Goal: Task Accomplishment & Management: Manage account settings

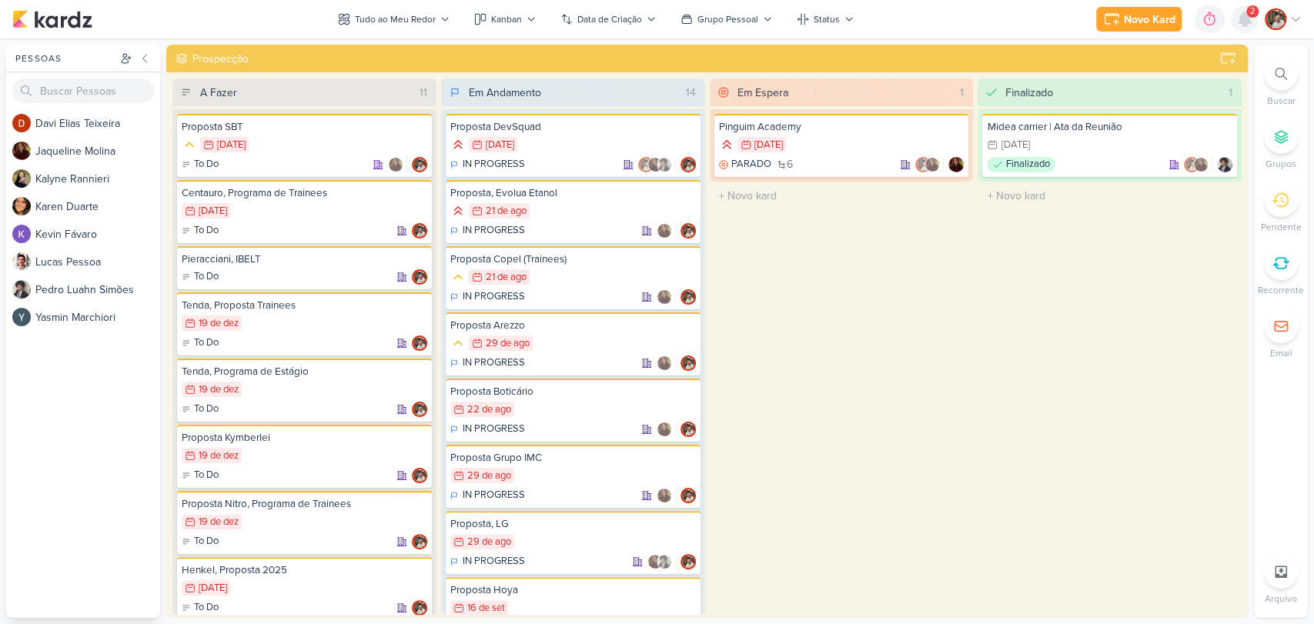
click at [1244, 16] on icon at bounding box center [1245, 19] width 12 height 14
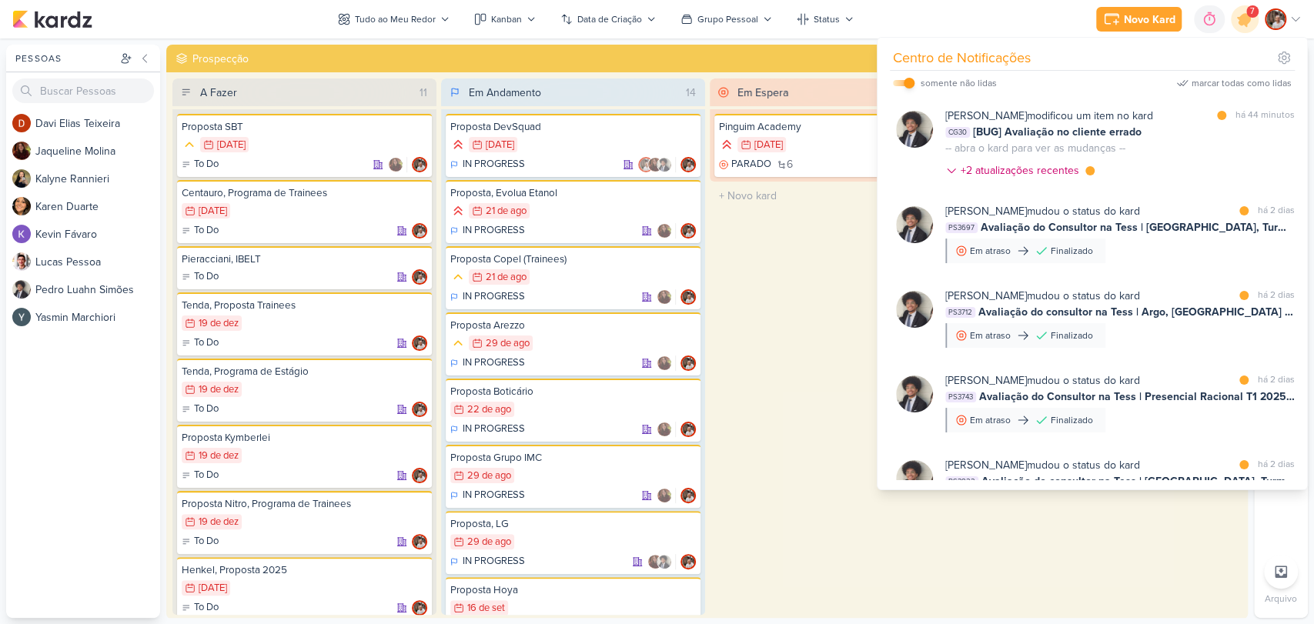
click at [906, 83] on input "checkbox" at bounding box center [909, 83] width 11 height 11
click at [906, 83] on label at bounding box center [904, 83] width 22 height 6
click at [904, 83] on input "checkbox" at bounding box center [898, 83] width 11 height 11
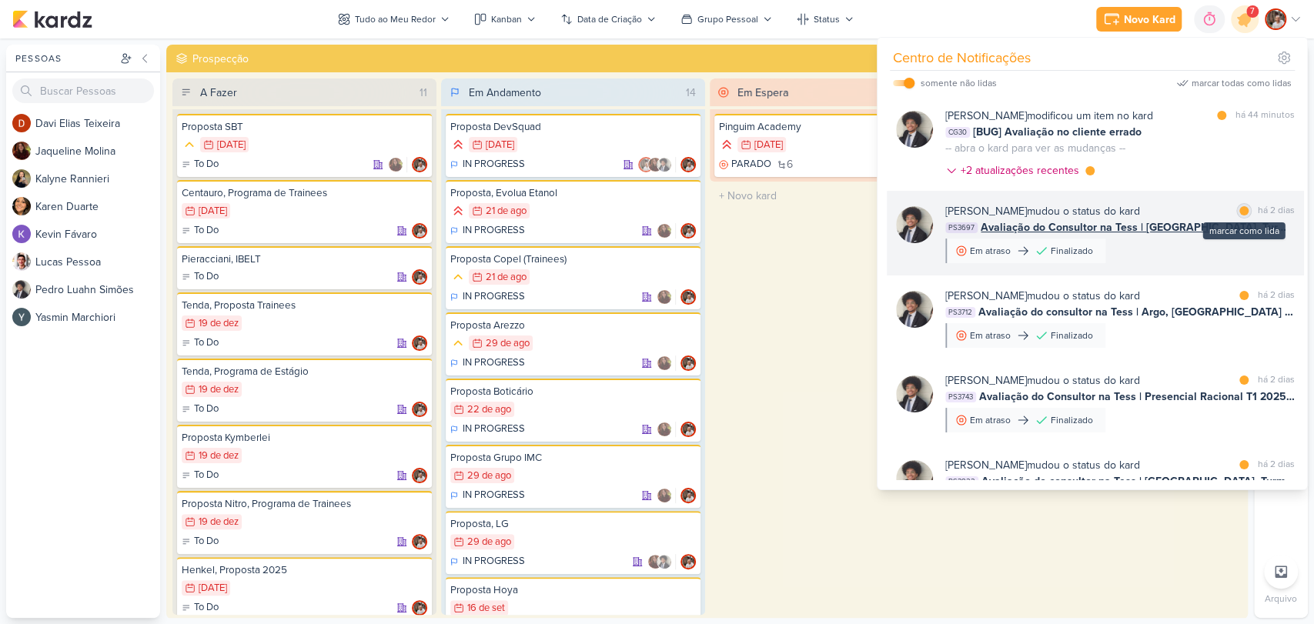
click at [1238, 216] on div "marcar como lida" at bounding box center [1244, 210] width 15 height 15
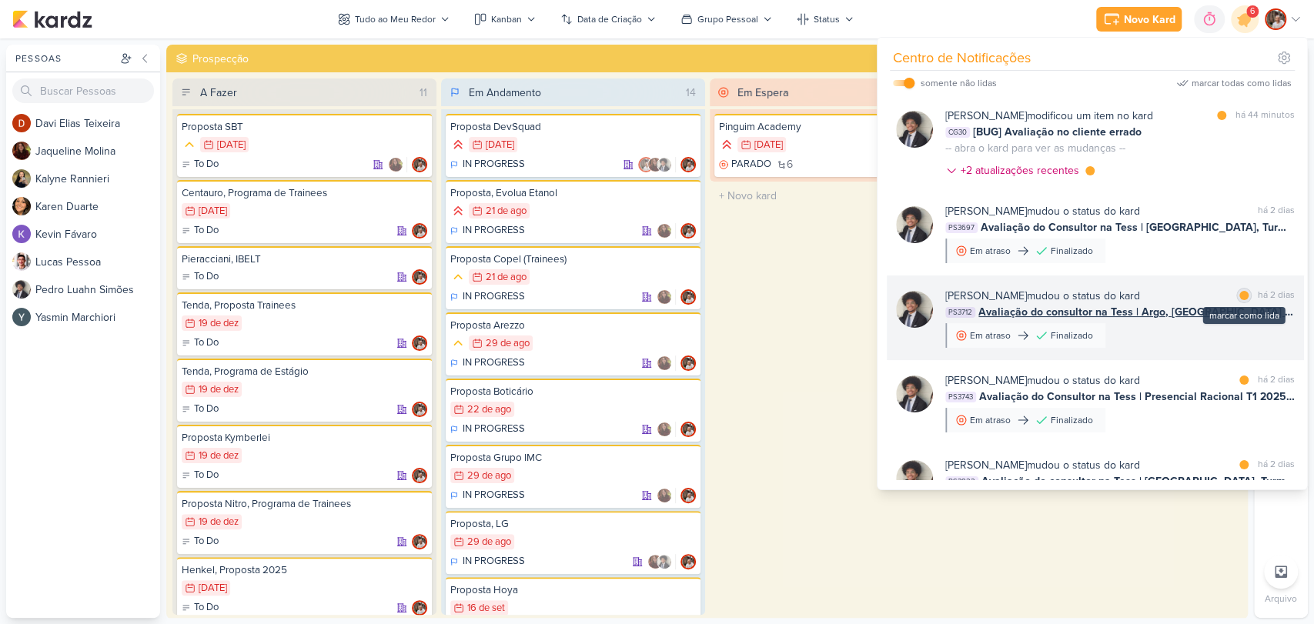
click at [1240, 294] on div at bounding box center [1244, 295] width 9 height 9
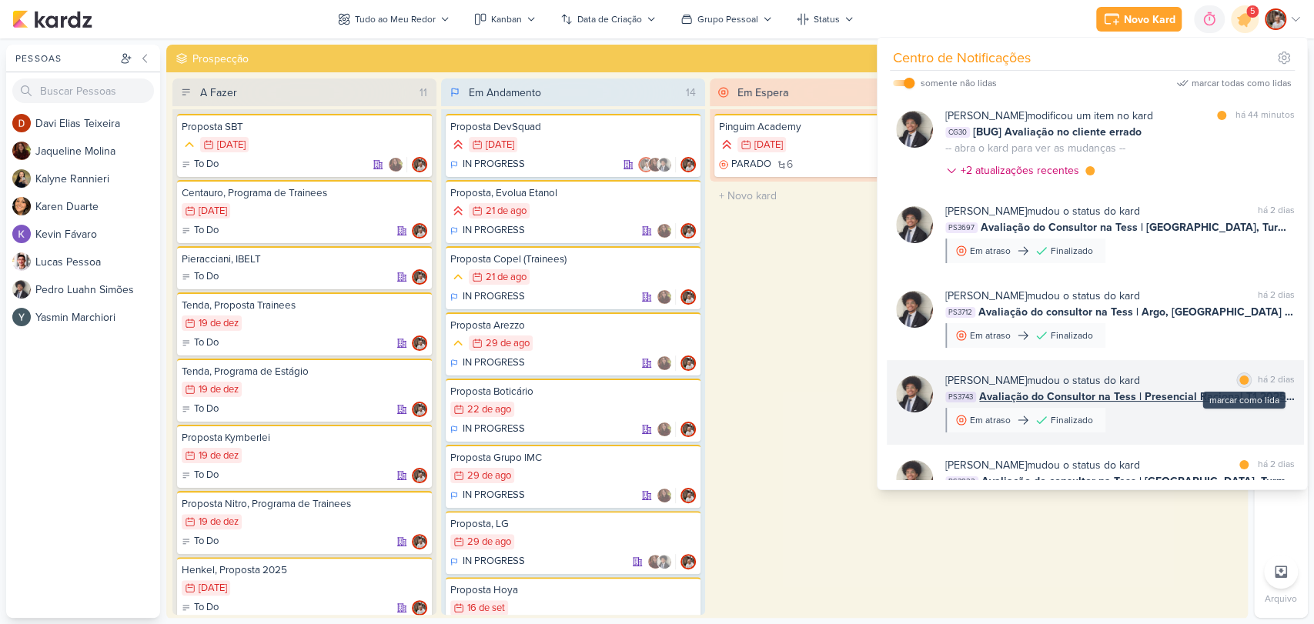
click at [1242, 380] on div at bounding box center [1244, 380] width 9 height 9
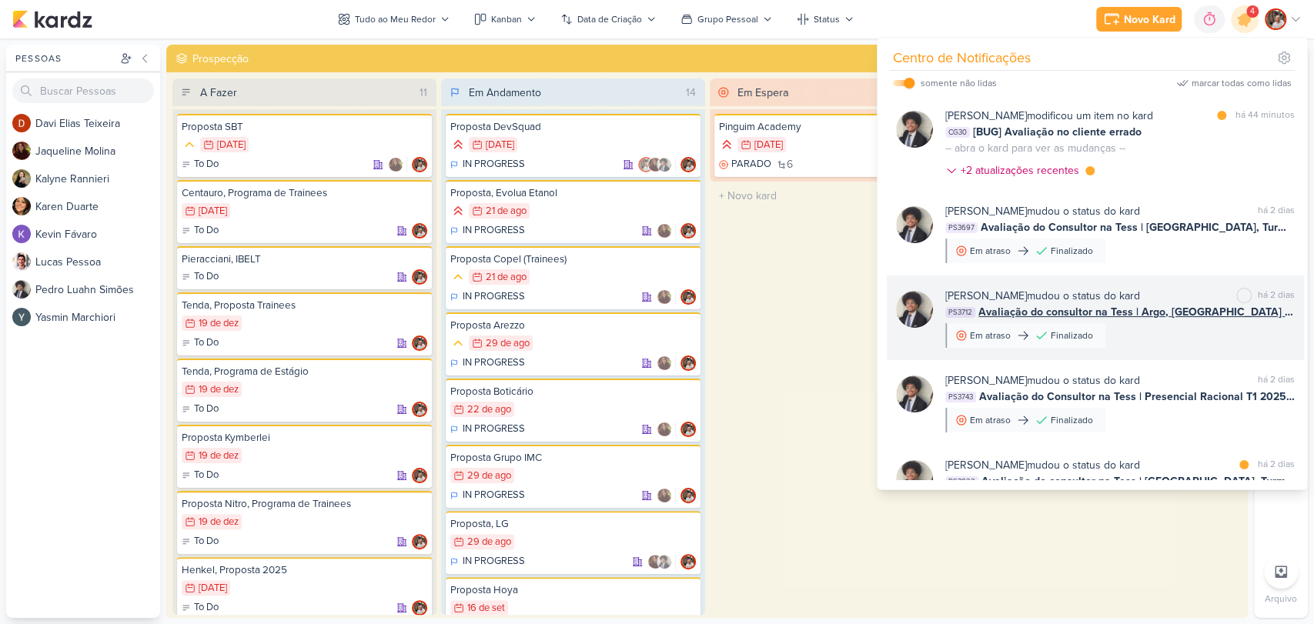
scroll to position [85, 0]
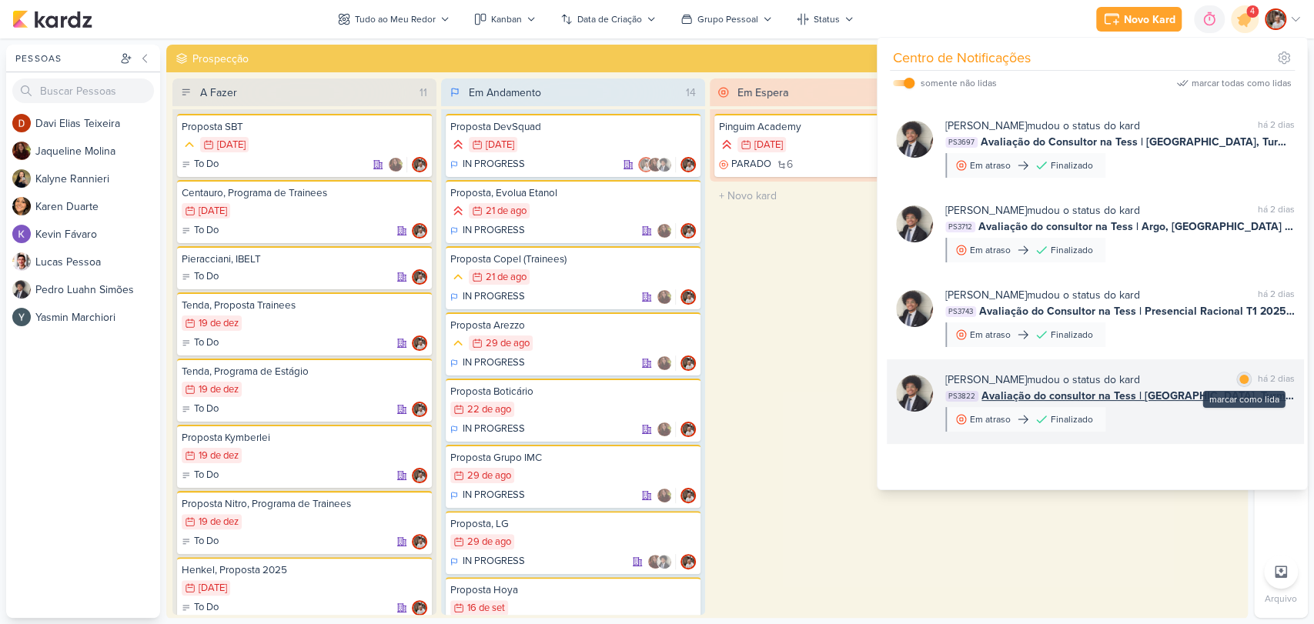
click at [1240, 378] on div at bounding box center [1244, 379] width 9 height 9
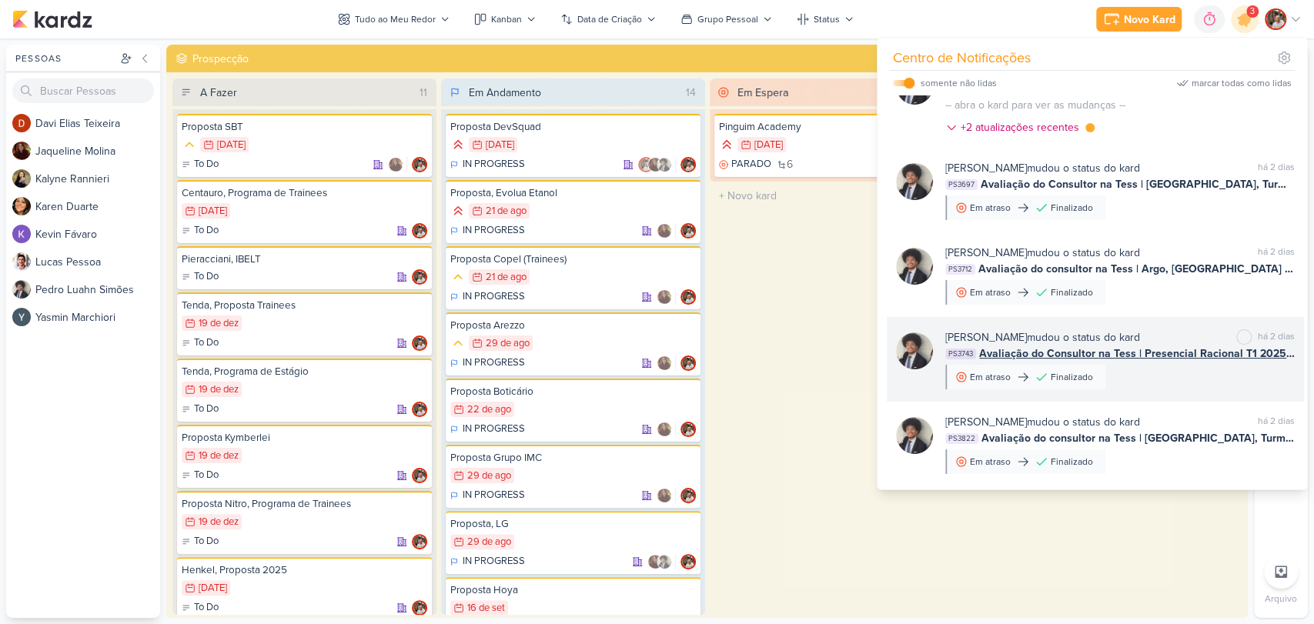
scroll to position [0, 0]
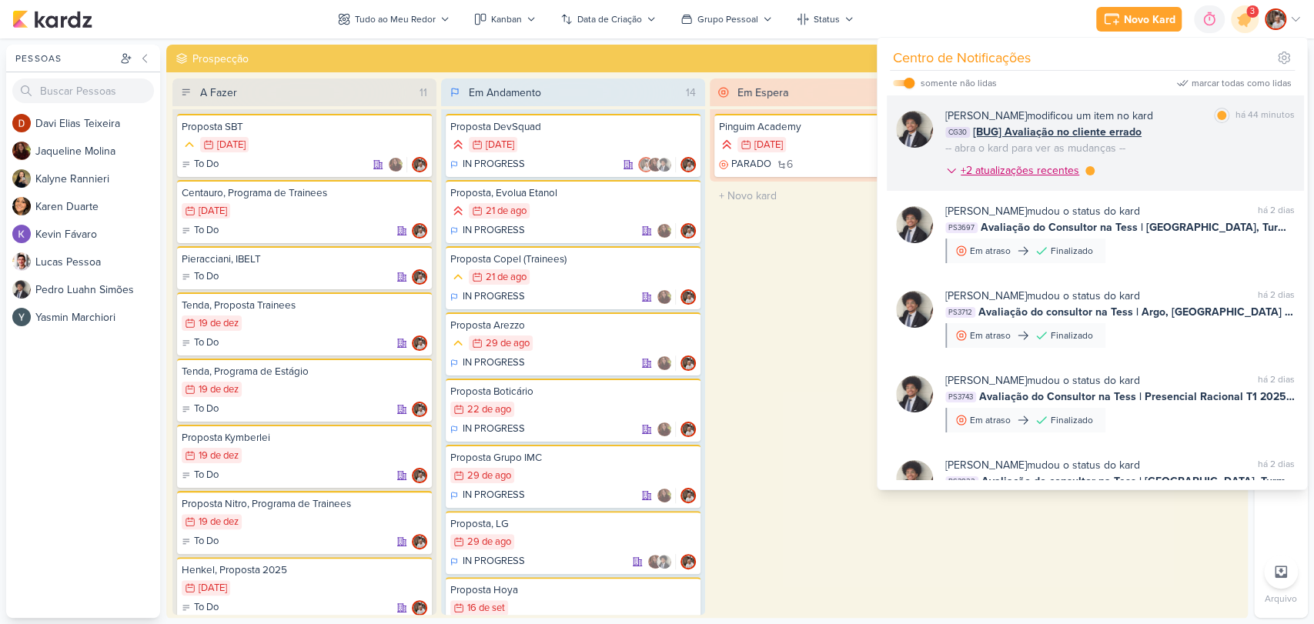
click at [951, 166] on icon at bounding box center [952, 171] width 12 height 12
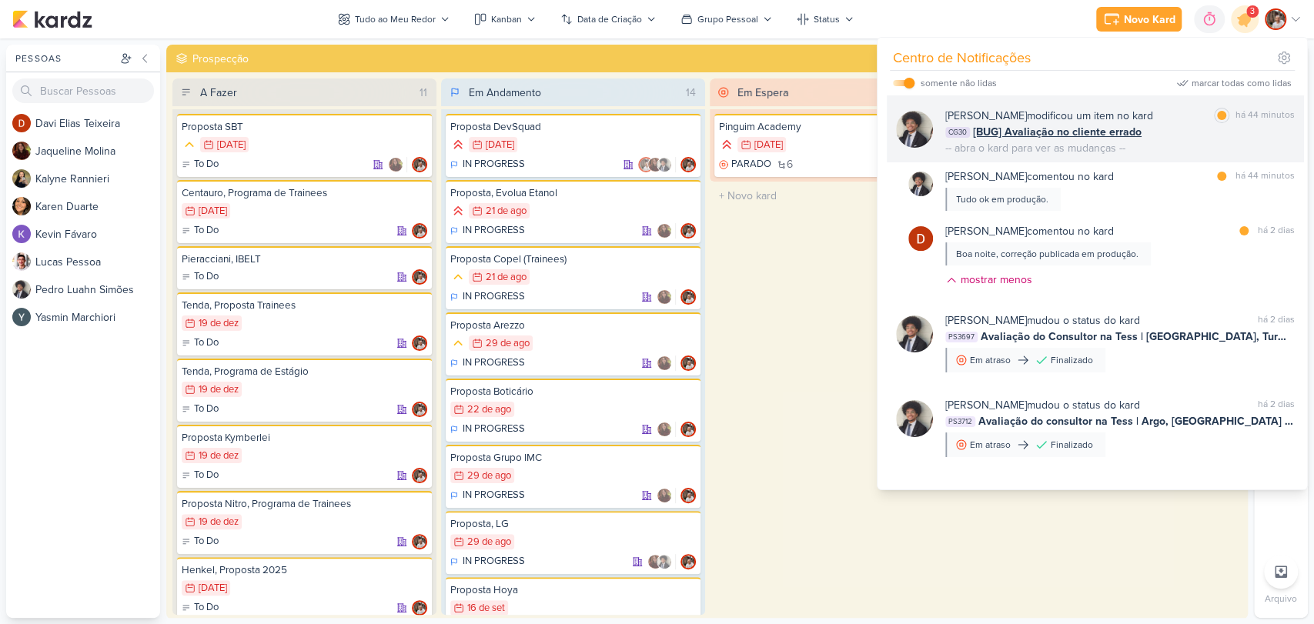
click at [1109, 109] on div "[PERSON_NAME] modificou um item no kard" at bounding box center [1050, 116] width 208 height 16
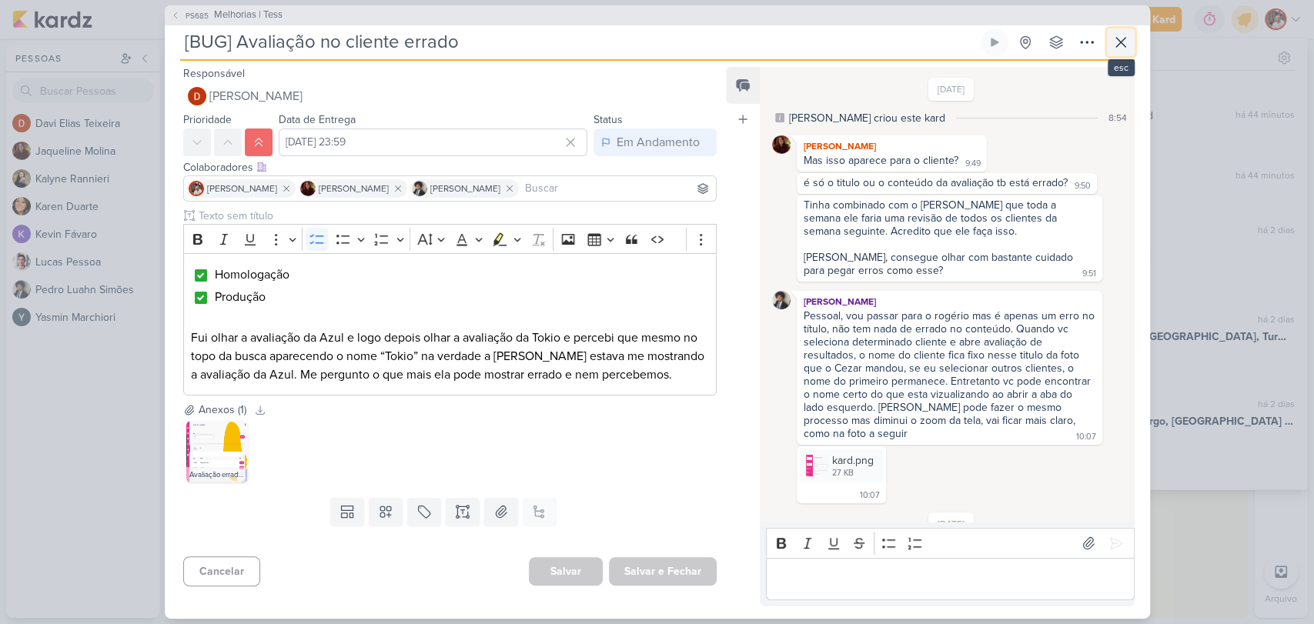
click at [1123, 47] on icon at bounding box center [1121, 42] width 18 height 18
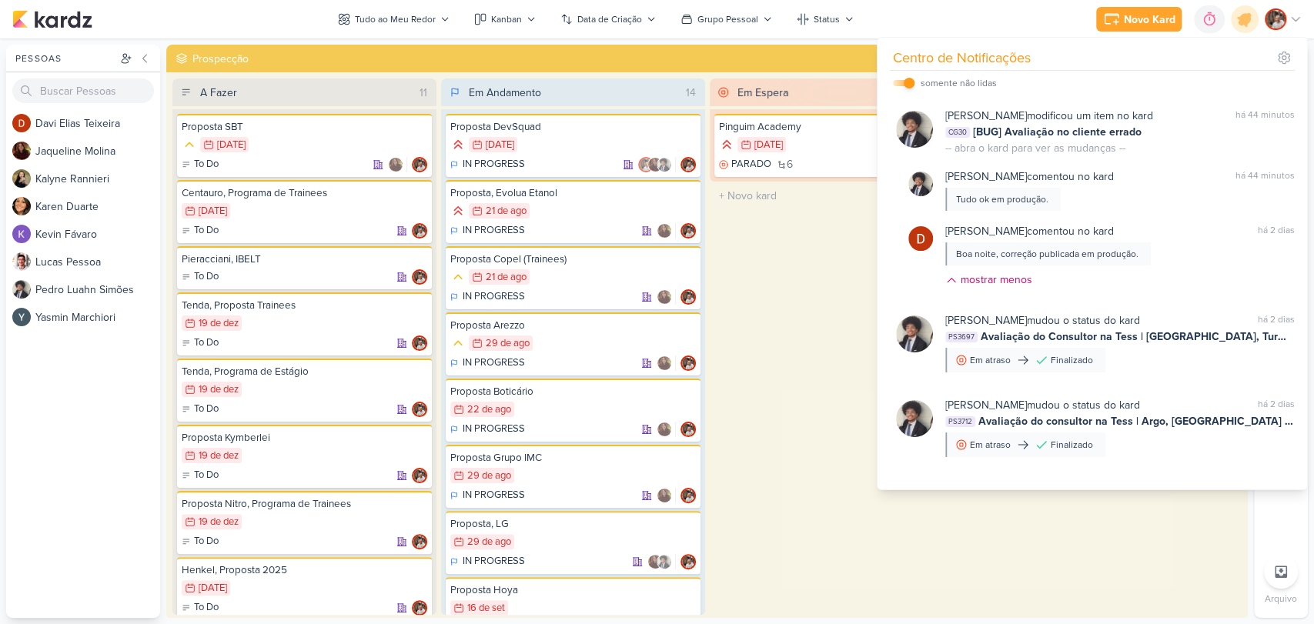
click at [912, 85] on input "checkbox" at bounding box center [909, 83] width 11 height 11
click at [902, 85] on input "checkbox" at bounding box center [898, 83] width 11 height 11
checkbox input "true"
